Goal: Information Seeking & Learning: Learn about a topic

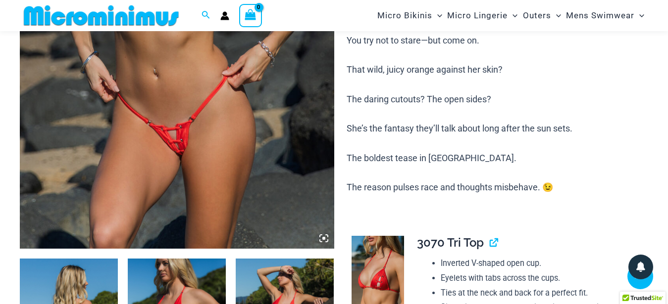
scroll to position [514, 0]
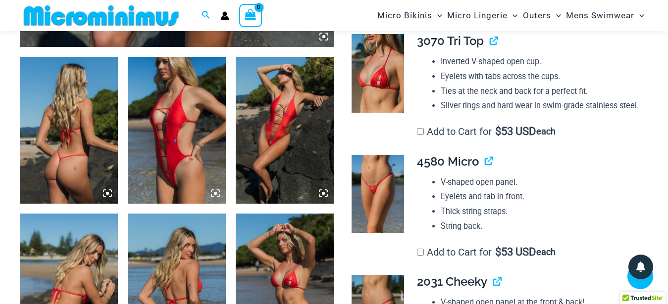
click at [392, 199] on img at bounding box center [378, 194] width 52 height 78
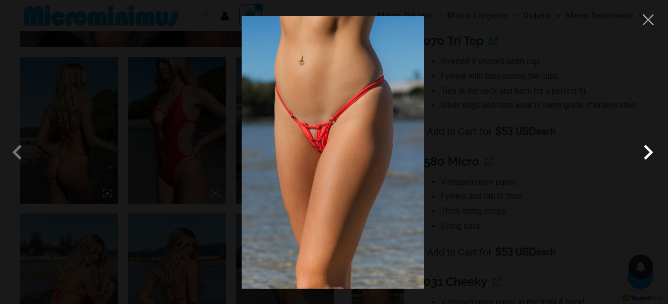
click at [642, 156] on span at bounding box center [648, 153] width 30 height 30
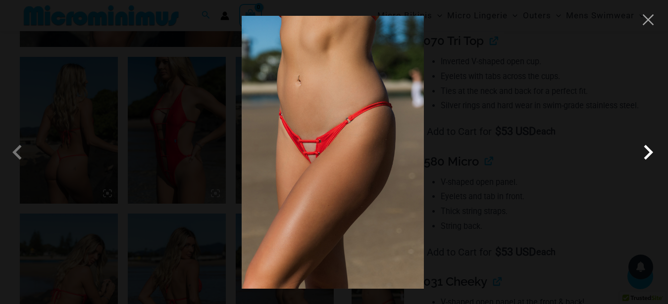
click at [642, 156] on span at bounding box center [648, 153] width 30 height 30
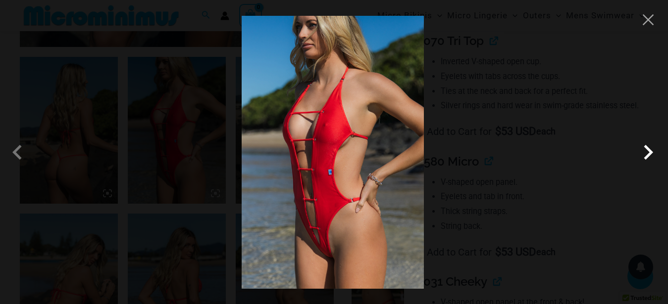
click at [642, 156] on span at bounding box center [648, 153] width 30 height 30
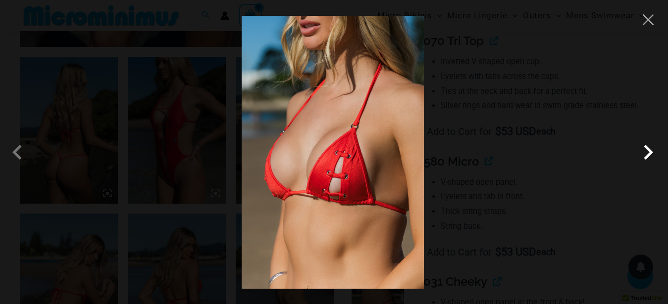
click at [642, 156] on span at bounding box center [648, 153] width 30 height 30
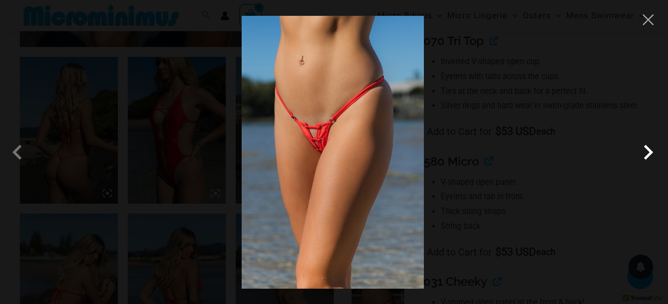
click at [648, 153] on span at bounding box center [648, 153] width 30 height 30
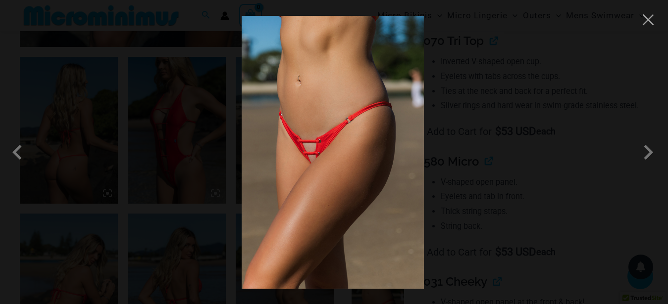
click at [640, 75] on div at bounding box center [334, 152] width 668 height 304
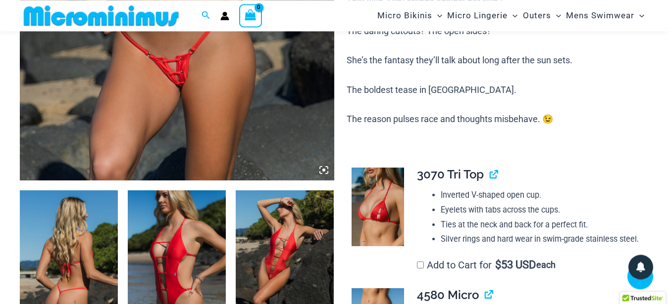
scroll to position [363, 0]
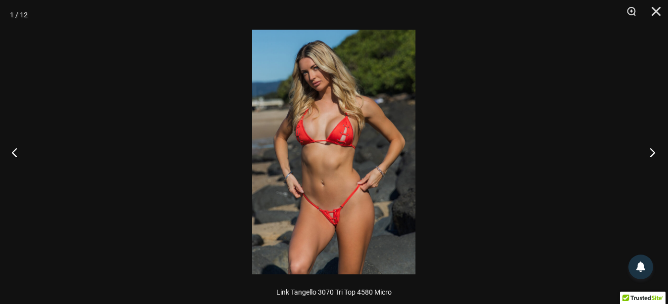
click at [650, 154] on button "Next" at bounding box center [649, 153] width 37 height 50
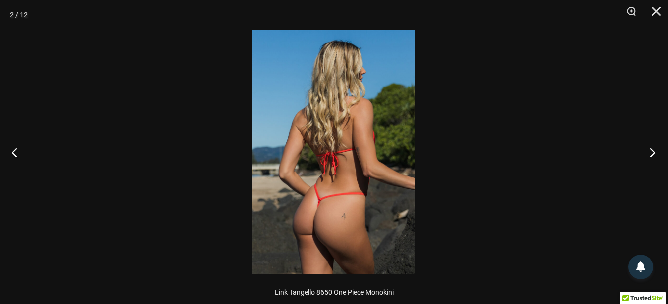
click at [650, 153] on button "Next" at bounding box center [649, 153] width 37 height 50
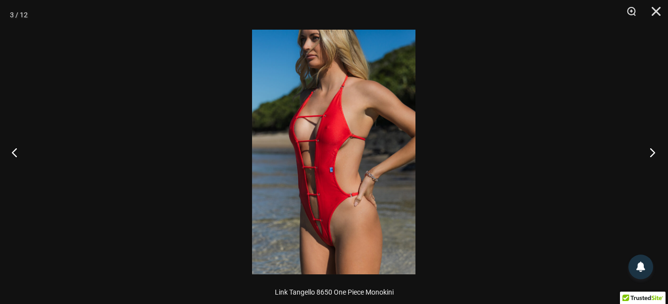
click at [650, 153] on button "Next" at bounding box center [649, 153] width 37 height 50
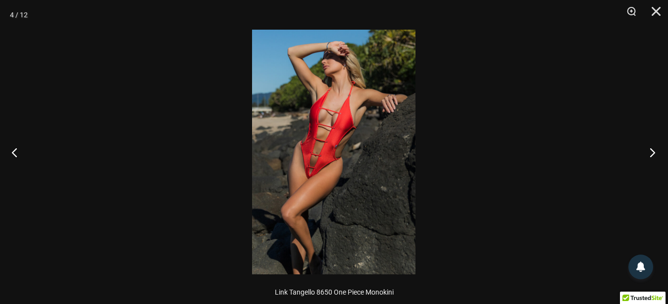
click at [650, 153] on button "Next" at bounding box center [649, 153] width 37 height 50
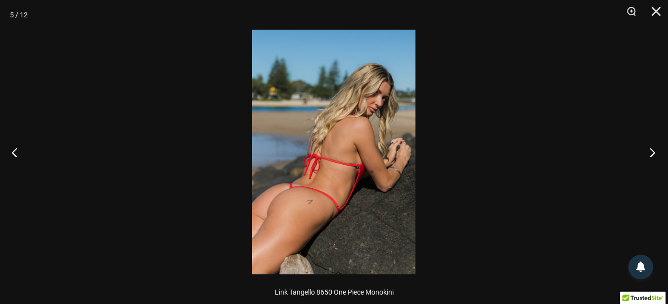
click at [652, 156] on button "Next" at bounding box center [649, 153] width 37 height 50
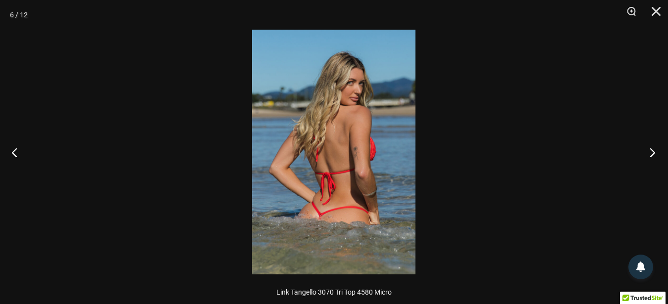
click at [652, 156] on button "Next" at bounding box center [649, 153] width 37 height 50
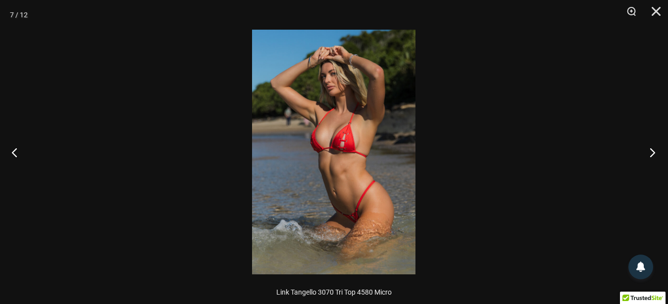
click at [652, 156] on button "Next" at bounding box center [649, 153] width 37 height 50
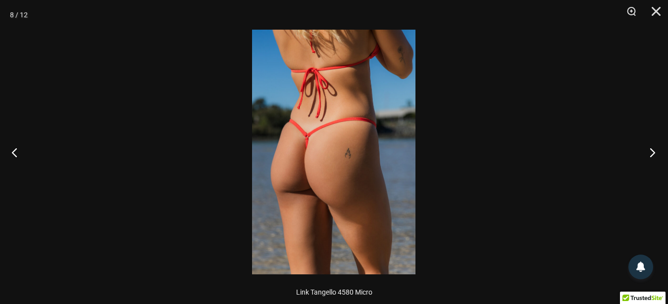
click at [652, 156] on button "Next" at bounding box center [649, 153] width 37 height 50
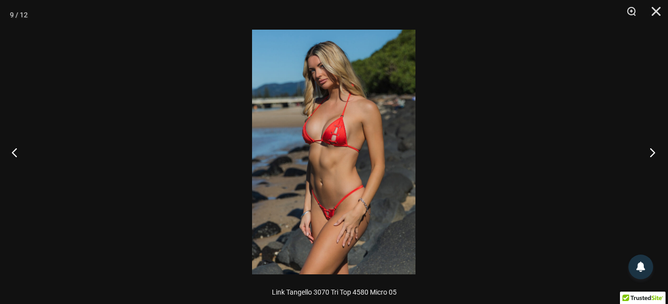
click at [652, 156] on button "Next" at bounding box center [649, 153] width 37 height 50
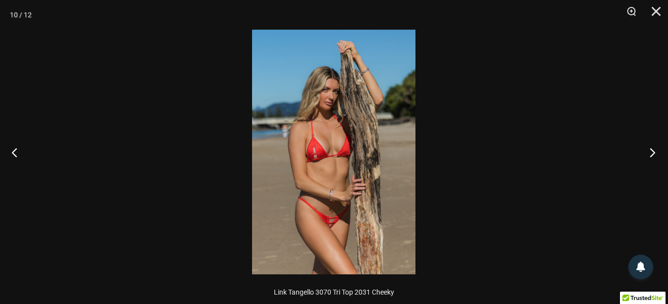
click at [652, 156] on button "Next" at bounding box center [649, 153] width 37 height 50
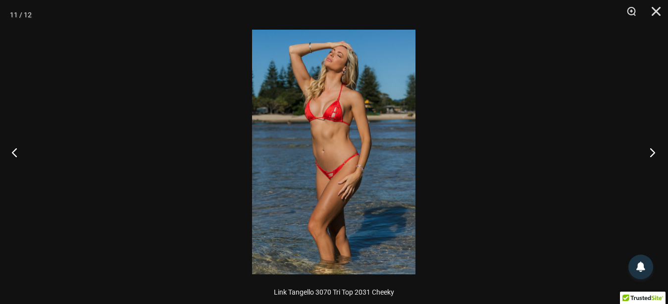
click at [652, 156] on button "Next" at bounding box center [649, 153] width 37 height 50
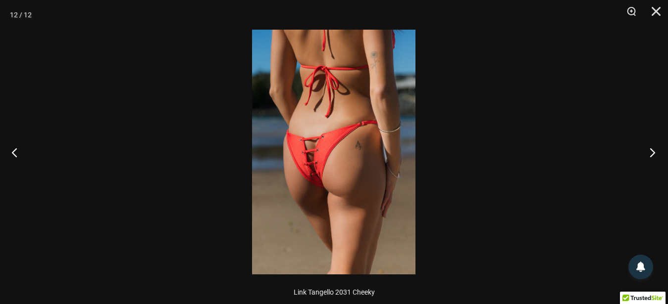
click at [657, 151] on button "Next" at bounding box center [649, 153] width 37 height 50
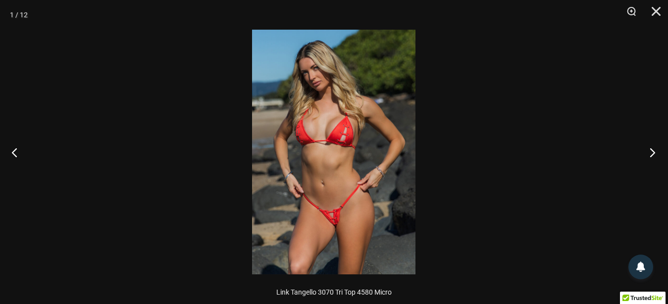
click at [653, 152] on button "Next" at bounding box center [649, 153] width 37 height 50
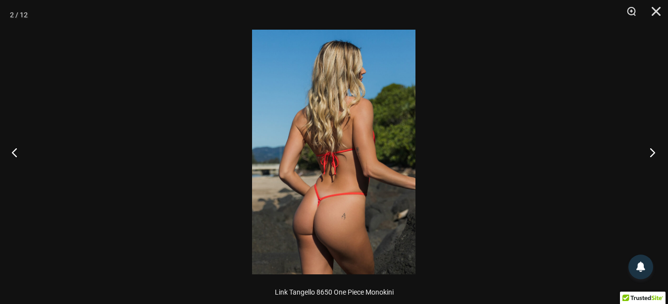
click at [653, 155] on button "Next" at bounding box center [649, 153] width 37 height 50
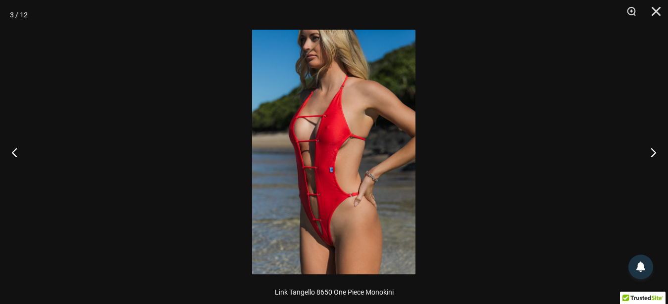
click at [479, 67] on div at bounding box center [334, 152] width 668 height 304
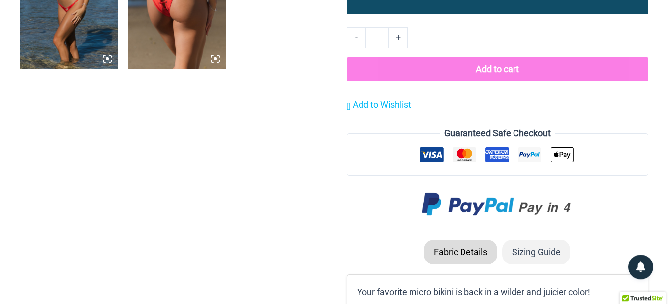
scroll to position [0, 0]
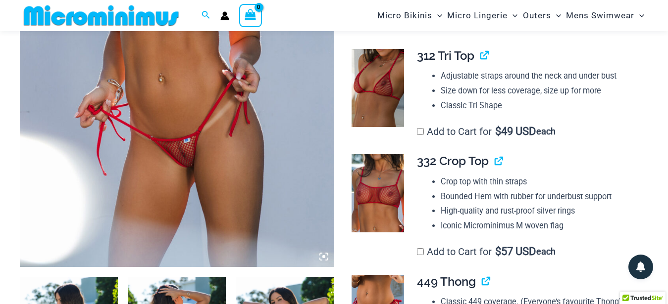
scroll to position [143, 0]
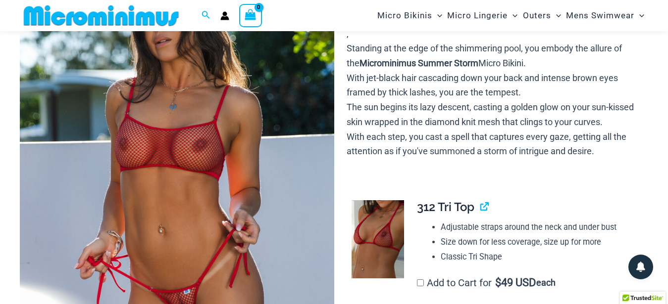
click at [151, 144] on img at bounding box center [177, 183] width 314 height 471
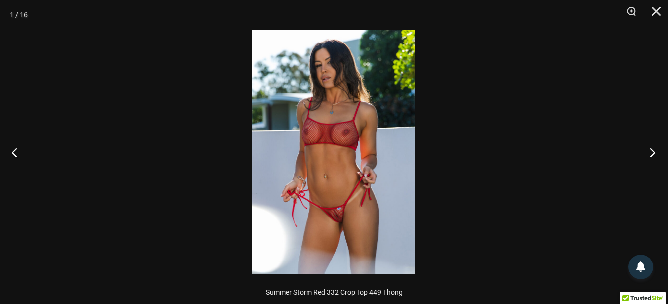
click at [652, 150] on button "Next" at bounding box center [649, 153] width 37 height 50
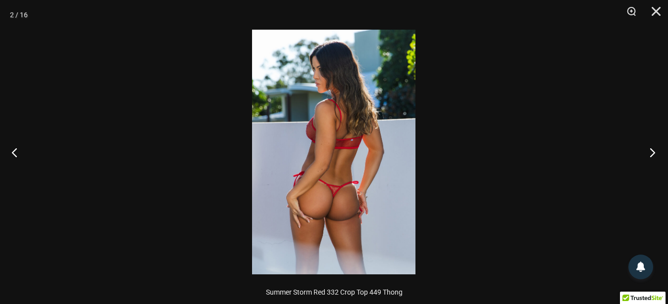
click at [653, 154] on button "Next" at bounding box center [649, 153] width 37 height 50
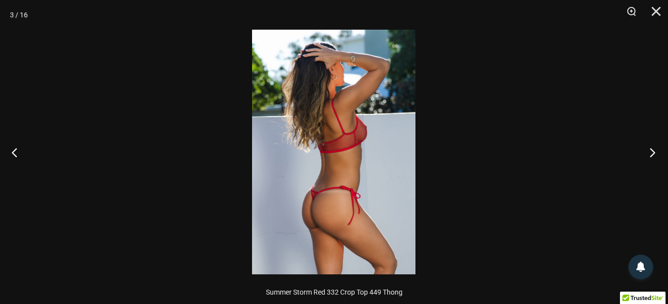
click at [653, 154] on button "Next" at bounding box center [649, 153] width 37 height 50
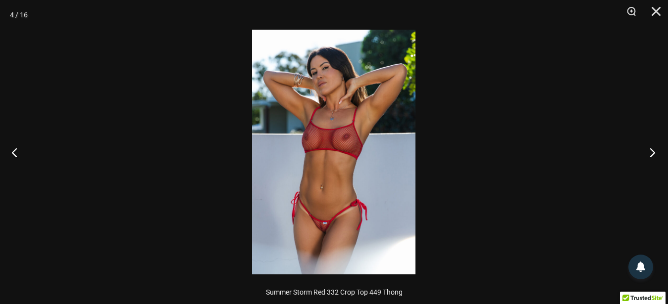
click at [649, 147] on button "Next" at bounding box center [649, 153] width 37 height 50
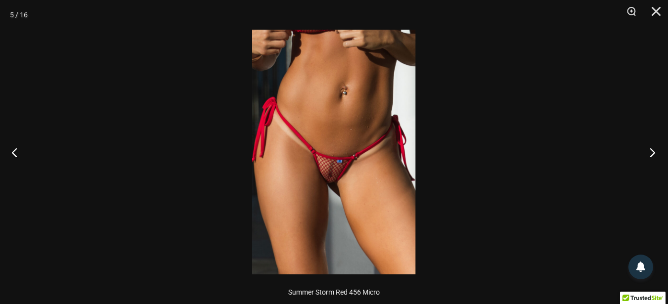
click at [658, 154] on button "Next" at bounding box center [649, 153] width 37 height 50
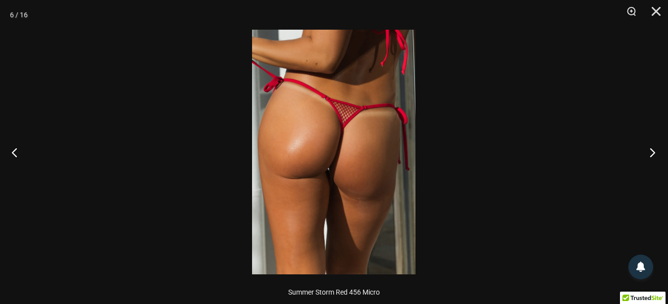
click at [649, 153] on button "Next" at bounding box center [649, 153] width 37 height 50
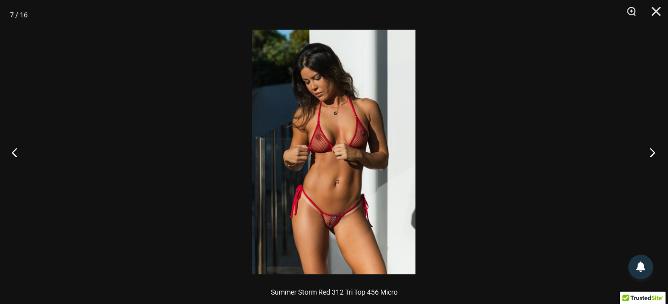
click at [652, 154] on button "Next" at bounding box center [649, 153] width 37 height 50
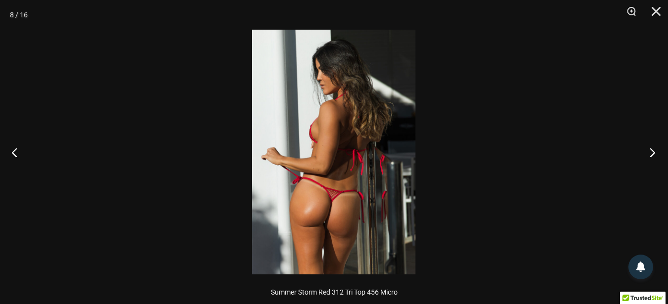
click at [648, 157] on button "Next" at bounding box center [649, 153] width 37 height 50
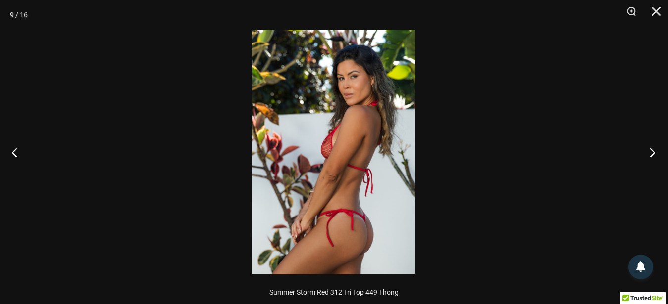
click at [655, 150] on button "Next" at bounding box center [649, 153] width 37 height 50
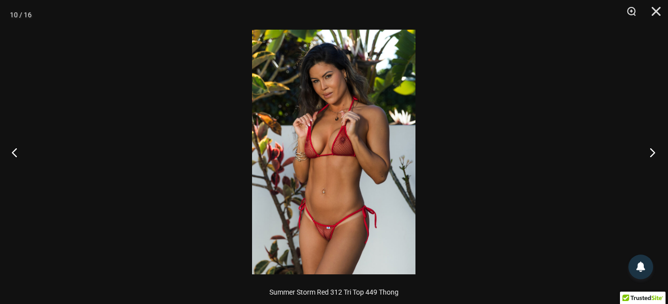
click at [653, 150] on button "Next" at bounding box center [649, 153] width 37 height 50
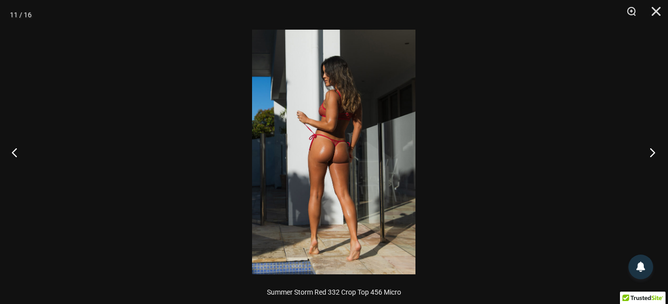
click at [650, 157] on button "Next" at bounding box center [649, 153] width 37 height 50
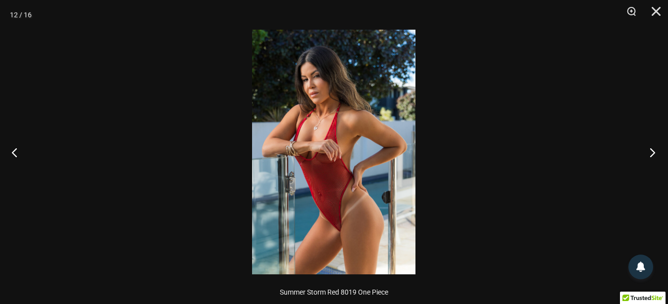
click at [653, 153] on button "Next" at bounding box center [649, 153] width 37 height 50
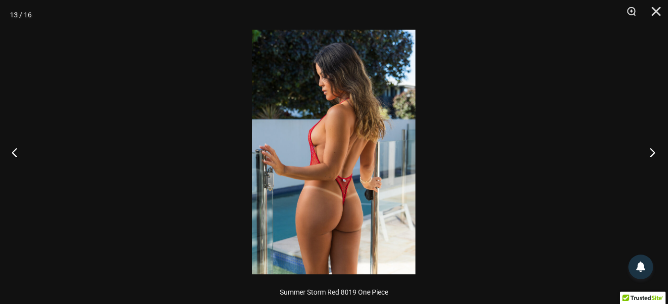
click at [649, 149] on button "Next" at bounding box center [649, 153] width 37 height 50
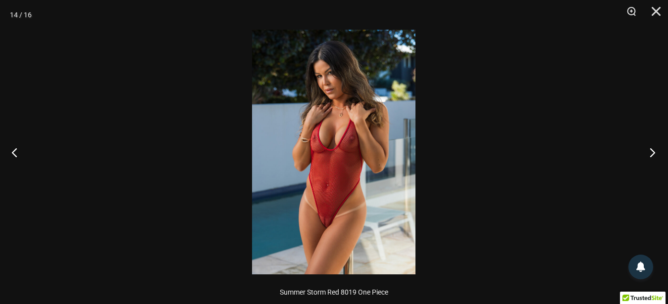
click at [655, 151] on button "Next" at bounding box center [649, 153] width 37 height 50
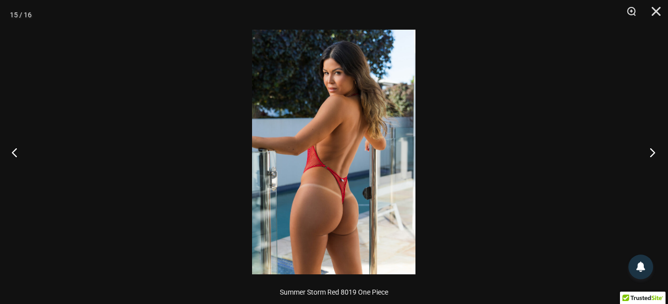
click at [649, 151] on button "Next" at bounding box center [649, 153] width 37 height 50
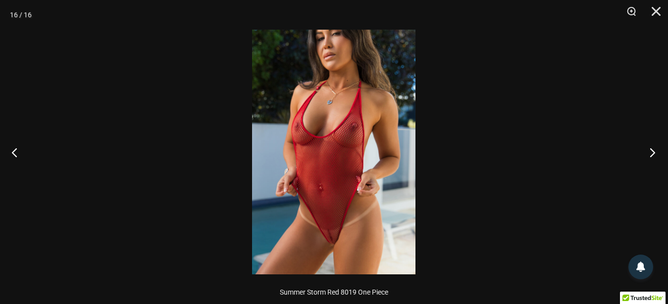
click at [653, 149] on button "Next" at bounding box center [649, 153] width 37 height 50
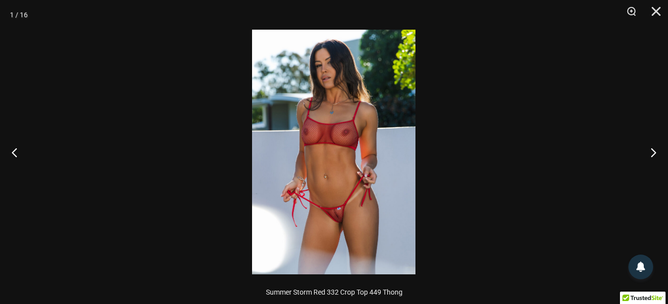
scroll to position [135, 0]
click at [627, 60] on div at bounding box center [334, 152] width 668 height 304
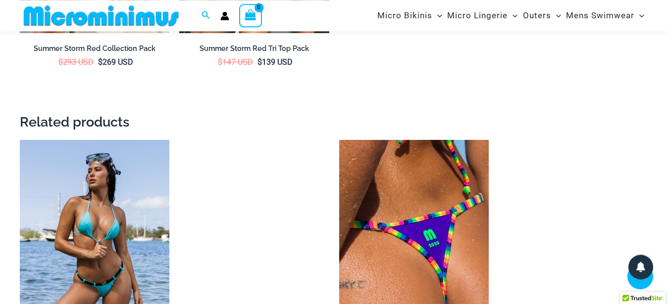
scroll to position [1852, 0]
